Goal: Find specific page/section: Find specific page/section

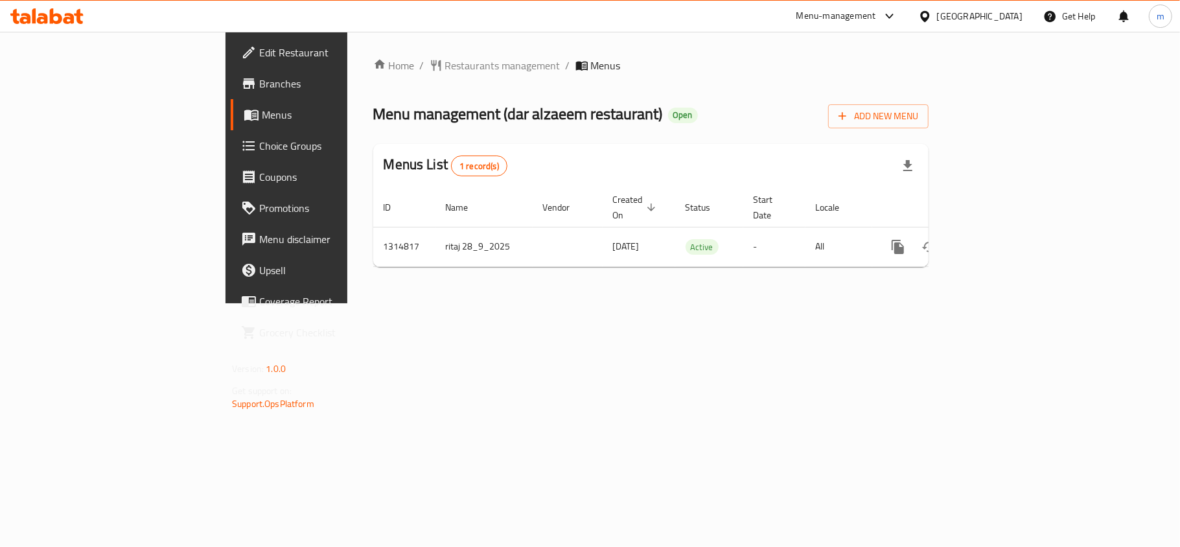
click at [48, 22] on icon at bounding box center [46, 16] width 73 height 16
click at [25, 14] on icon at bounding box center [24, 18] width 11 height 11
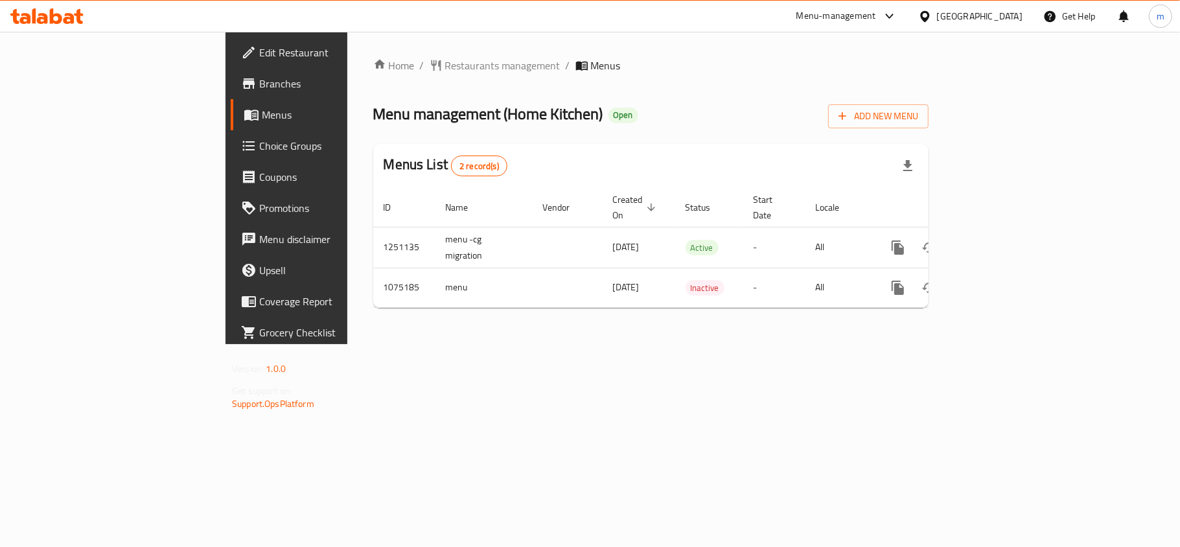
click at [74, 10] on icon at bounding box center [46, 16] width 73 height 16
click at [76, 12] on icon at bounding box center [46, 16] width 73 height 16
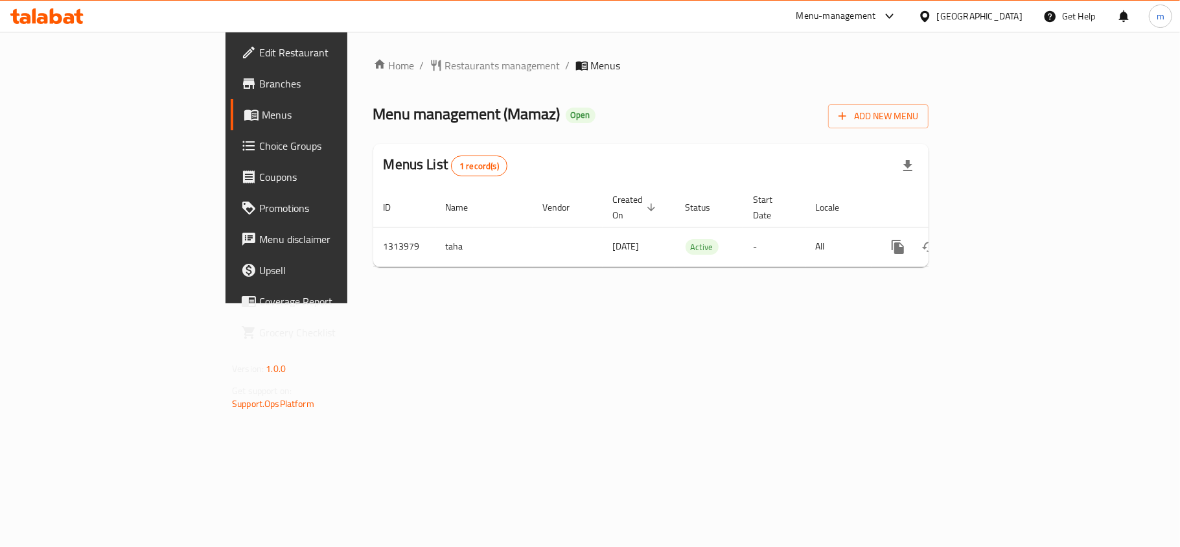
click at [61, 16] on icon at bounding box center [56, 16] width 12 height 16
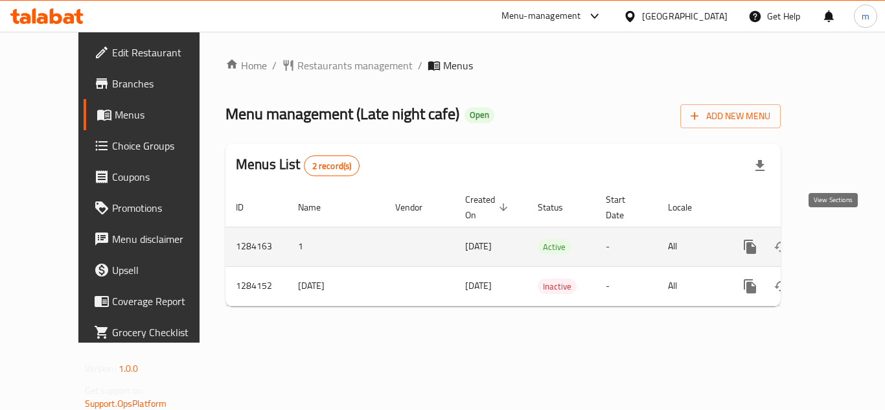
click at [838, 241] on icon "enhanced table" at bounding box center [844, 247] width 12 height 12
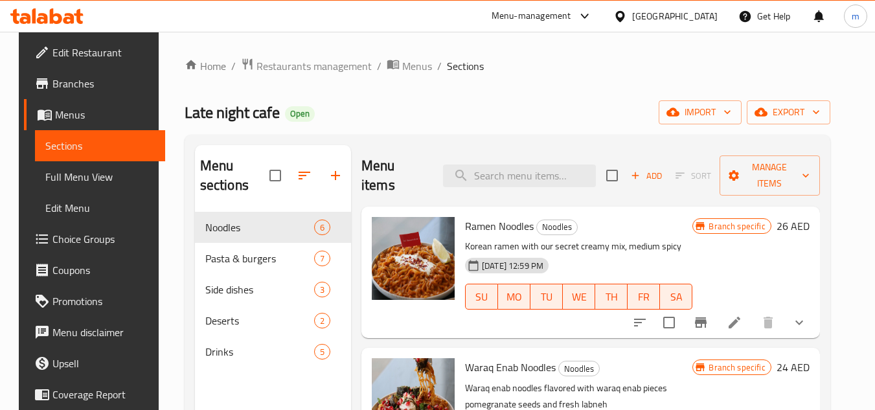
click at [93, 237] on span "Choice Groups" at bounding box center [103, 239] width 102 height 16
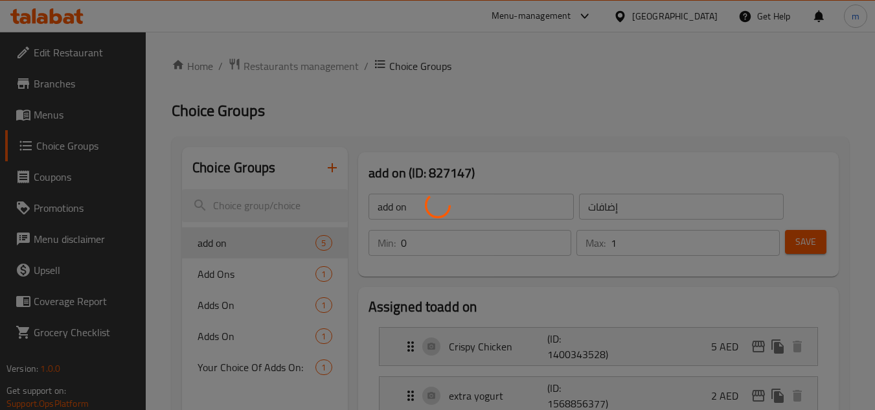
click at [593, 155] on div at bounding box center [437, 205] width 875 height 410
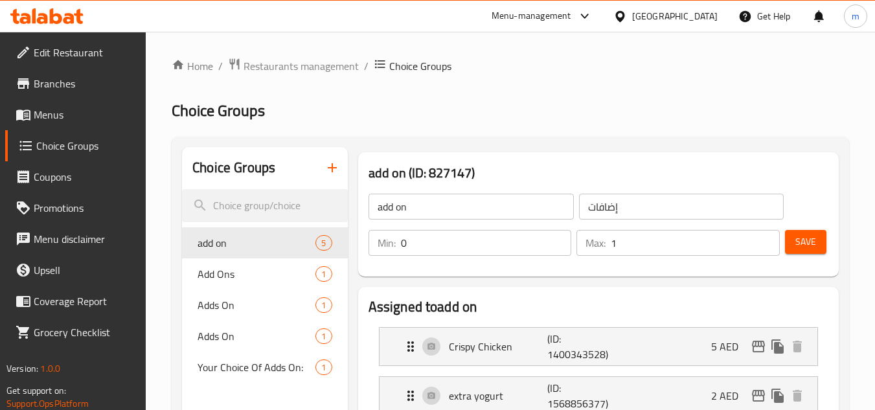
scroll to position [65, 0]
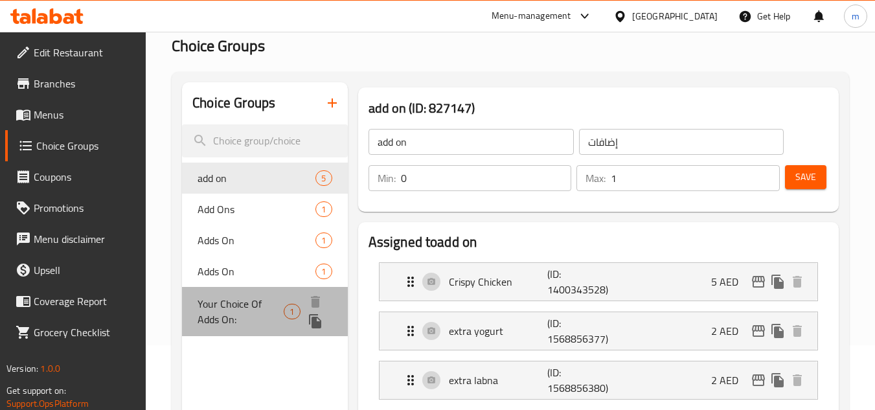
click at [255, 303] on span "Your Choice Of Adds On:" at bounding box center [241, 311] width 86 height 31
type input "Your Choice Of Adds On:"
type input "اختيارك من إضافات:"
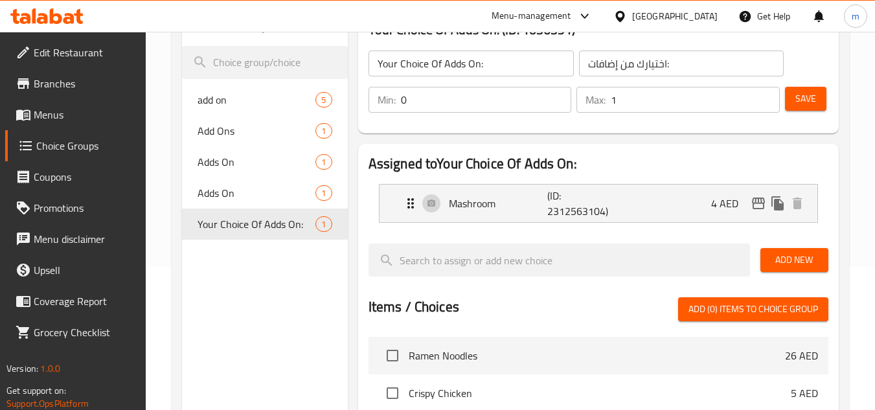
scroll to position [130, 0]
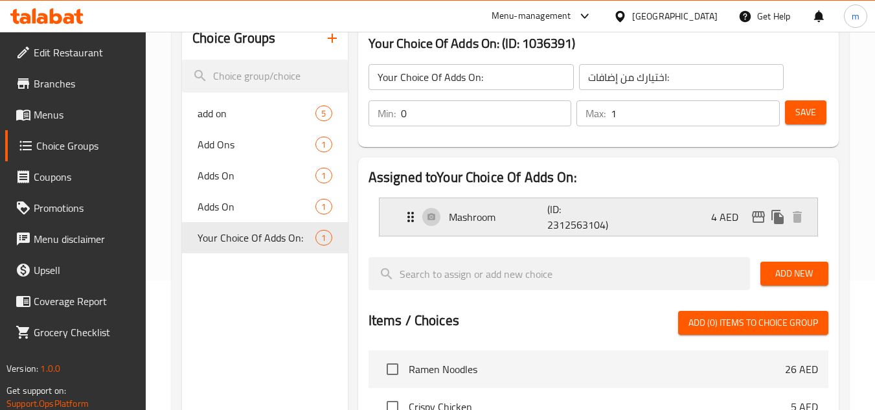
click at [415, 220] on icon "Expand" at bounding box center [411, 217] width 16 height 16
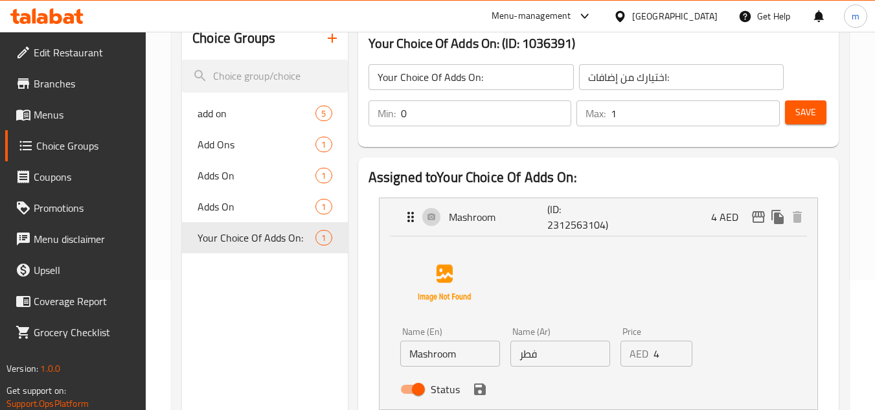
click at [667, 18] on div "United Arab Emirates" at bounding box center [675, 16] width 86 height 14
click at [548, 24] on div "Menu-management" at bounding box center [542, 16] width 122 height 31
click at [553, 19] on div "Menu-management" at bounding box center [532, 16] width 80 height 16
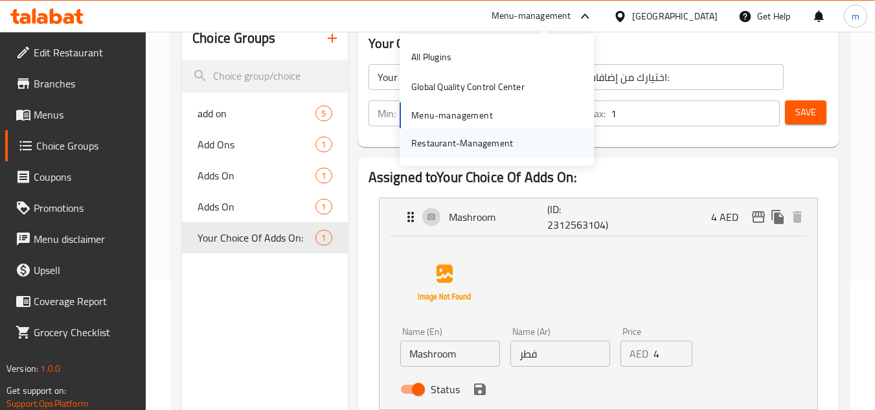
click at [531, 142] on div "Restaurant-Management" at bounding box center [497, 143] width 194 height 30
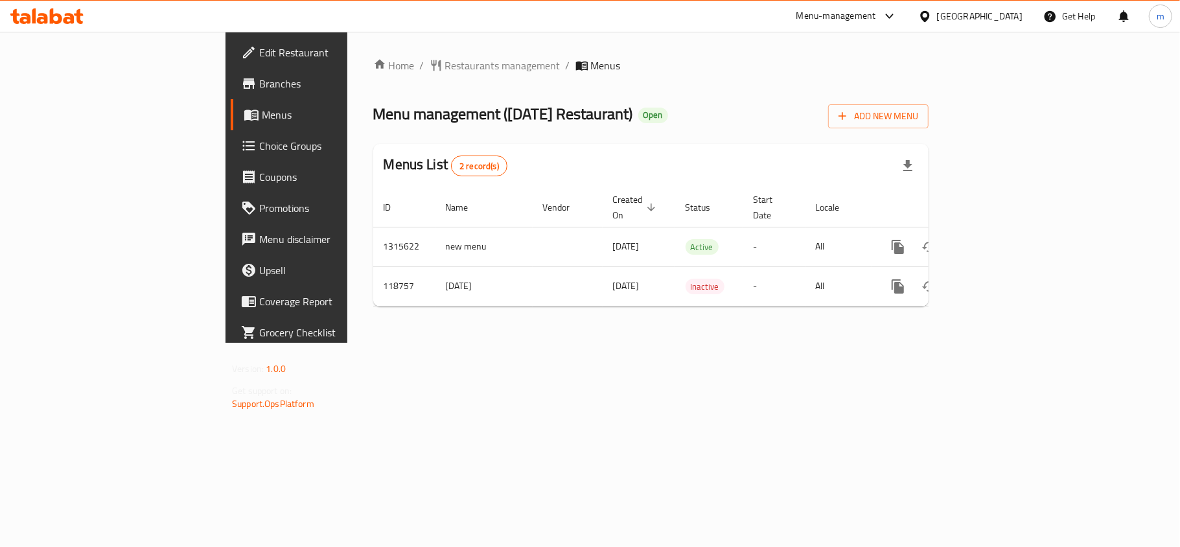
click at [56, 18] on icon at bounding box center [46, 16] width 73 height 16
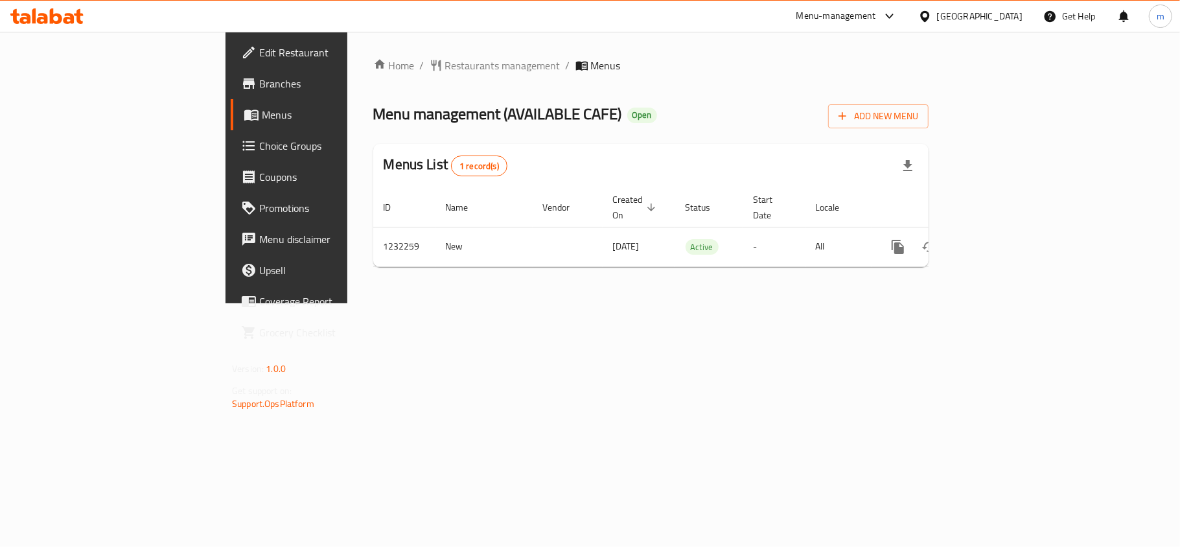
click at [37, 12] on icon at bounding box center [46, 16] width 73 height 16
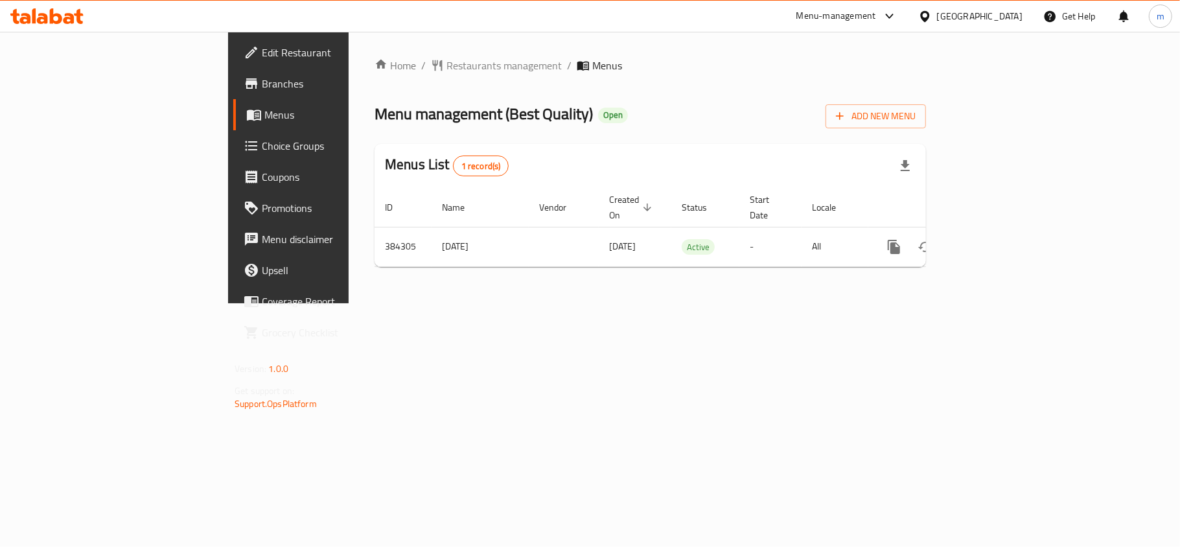
click at [24, 18] on icon at bounding box center [24, 18] width 11 height 11
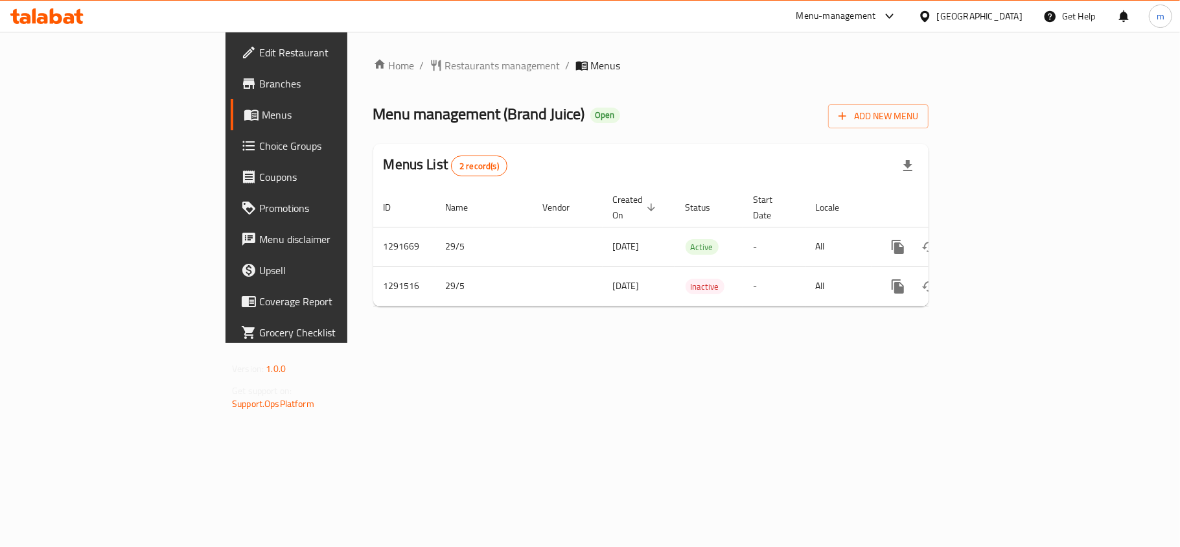
click at [42, 12] on icon at bounding box center [46, 16] width 73 height 16
click at [50, 10] on icon at bounding box center [56, 16] width 12 height 16
click at [53, 22] on icon at bounding box center [56, 16] width 12 height 16
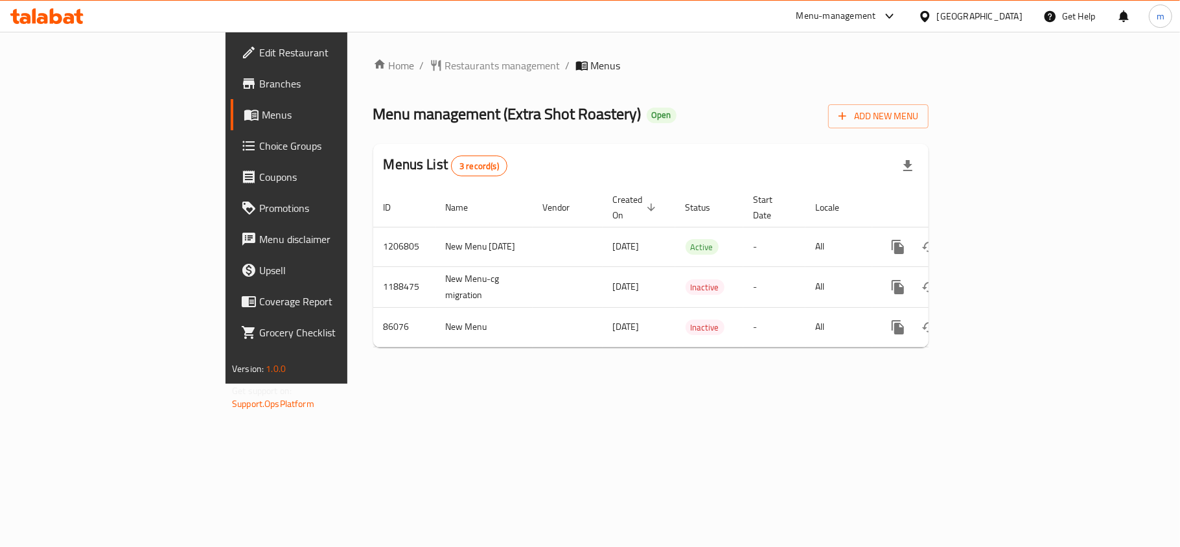
click at [52, 16] on icon at bounding box center [56, 16] width 12 height 16
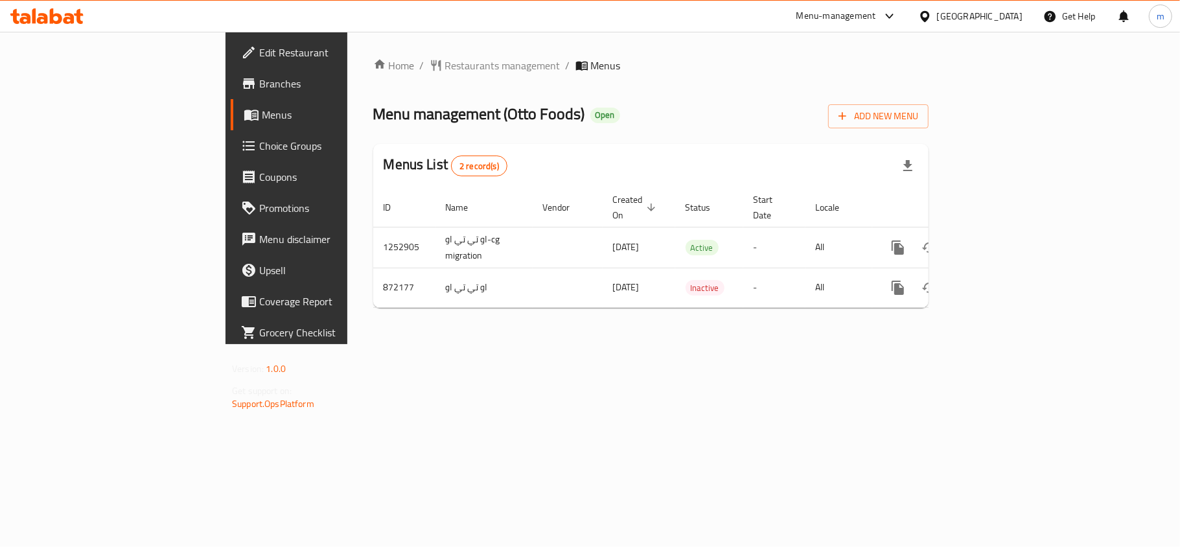
click at [39, 25] on div at bounding box center [47, 16] width 94 height 26
click at [50, 21] on icon at bounding box center [56, 16] width 12 height 16
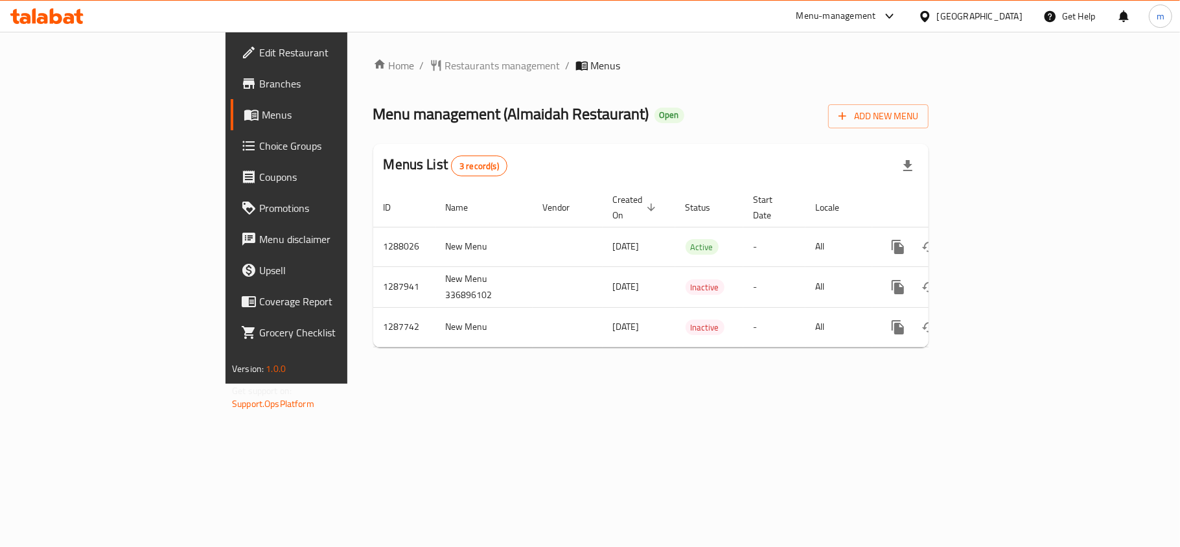
click at [45, 13] on icon at bounding box center [46, 16] width 73 height 16
click at [45, 29] on div "Menu-management [GEOGRAPHIC_DATA] Get Help m" at bounding box center [590, 16] width 1180 height 31
click at [51, 22] on icon at bounding box center [56, 16] width 12 height 16
